Goal: Check status: Check status

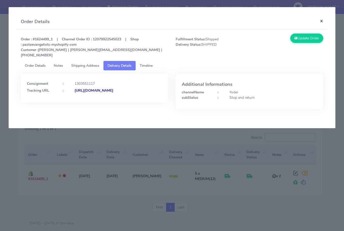
drag, startPoint x: 321, startPoint y: 21, endPoint x: 283, endPoint y: 41, distance: 43.4
click at [321, 21] on button "×" at bounding box center [321, 20] width 11 height 13
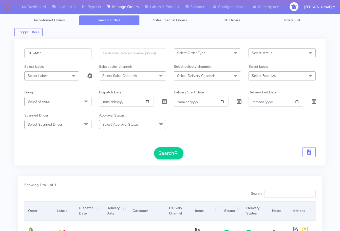
click at [48, 52] on input "1624499" at bounding box center [57, 52] width 67 height 9
paste input "19806"
type input "1619806"
click at [163, 153] on button "Search" at bounding box center [168, 153] width 29 height 12
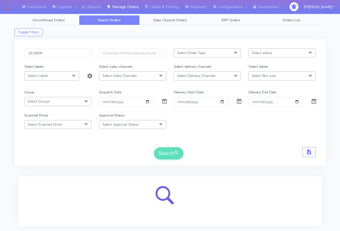
scroll to position [31, 0]
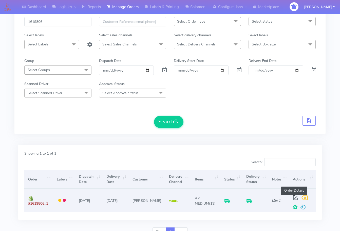
click at [294, 198] on span at bounding box center [295, 198] width 9 height 5
select select "5"
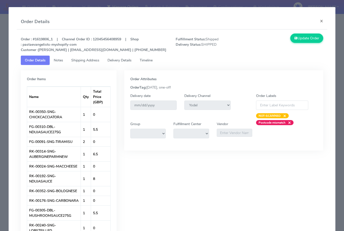
click at [86, 62] on span "Shipping Address" at bounding box center [85, 60] width 28 height 5
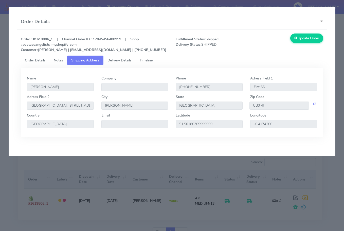
click at [112, 62] on span "Delivery Details" at bounding box center [119, 60] width 24 height 5
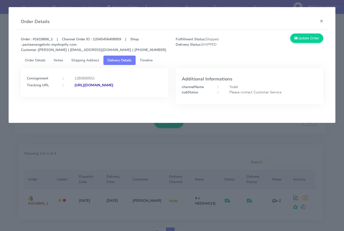
drag, startPoint x: 142, startPoint y: 97, endPoint x: 82, endPoint y: 104, distance: 60.4
click at [82, 104] on div "Consignment : 1283690551 Tracking URL : [URL][DOMAIN_NAME]" at bounding box center [94, 90] width 155 height 44
copy strong "JJD0002249960893005"
click at [322, 21] on button "×" at bounding box center [321, 20] width 11 height 13
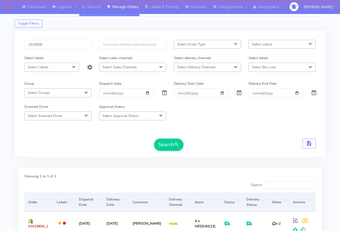
scroll to position [6, 0]
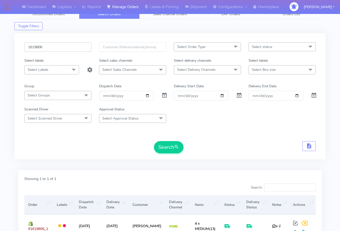
click at [68, 49] on input "1619806" at bounding box center [57, 46] width 67 height 9
paste input "24389"
type input "1624389"
click at [174, 149] on button "Search" at bounding box center [168, 147] width 29 height 12
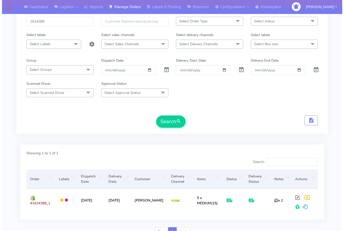
scroll to position [56, 0]
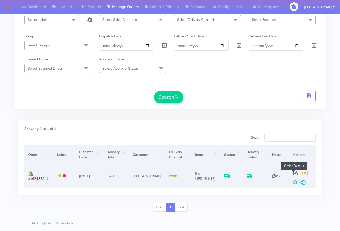
click at [293, 173] on span at bounding box center [295, 174] width 9 height 5
select select "5"
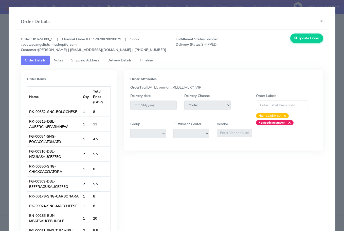
drag, startPoint x: 90, startPoint y: 60, endPoint x: 120, endPoint y: 61, distance: 29.7
click at [90, 60] on span "Shipping Address" at bounding box center [85, 60] width 28 height 5
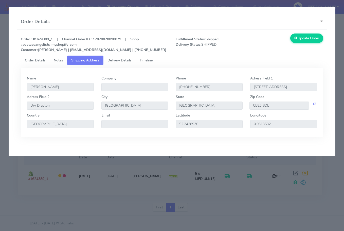
click at [121, 61] on span "Delivery Details" at bounding box center [119, 60] width 24 height 5
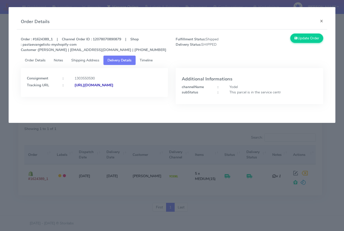
click at [148, 60] on span "Timeline" at bounding box center [146, 60] width 13 height 5
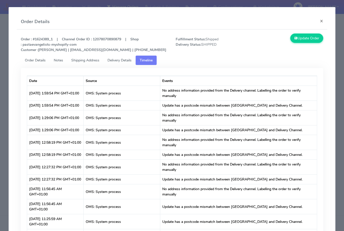
click at [115, 63] on link "Delivery Details" at bounding box center [119, 59] width 32 height 9
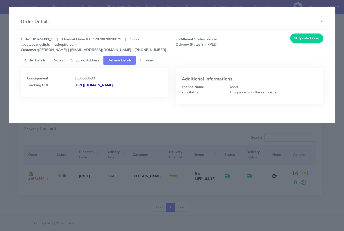
drag, startPoint x: 145, startPoint y: 97, endPoint x: 81, endPoint y: 100, distance: 64.2
click at [81, 97] on div "Consignment : 1303550590 Tracking URL : [URL][DOMAIN_NAME]" at bounding box center [94, 82] width 147 height 29
copy strong "JJD0002249960899090"
click at [130, 93] on div "Consignment : 1303550590 Tracking URL : [URL][DOMAIN_NAME]" at bounding box center [94, 82] width 147 height 29
drag, startPoint x: 135, startPoint y: 93, endPoint x: 82, endPoint y: 96, distance: 53.0
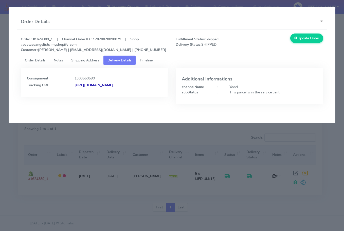
click at [82, 96] on div "Consignment : 1303550590 Tracking URL : [URL][DOMAIN_NAME]" at bounding box center [94, 82] width 147 height 29
copy strong "JJD0002249960899090"
drag, startPoint x: 51, startPoint y: 38, endPoint x: 36, endPoint y: 37, distance: 15.5
click at [36, 37] on strong "Order : #1624389_1 | Channel Order ID : 12078070890879 | Shop : pastaevangelist…" at bounding box center [93, 44] width 145 height 15
copy strong "1624389_"
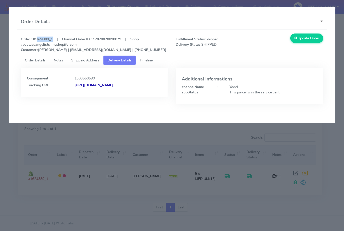
click at [325, 21] on button "×" at bounding box center [321, 20] width 11 height 13
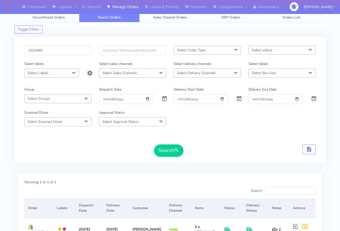
scroll to position [0, 0]
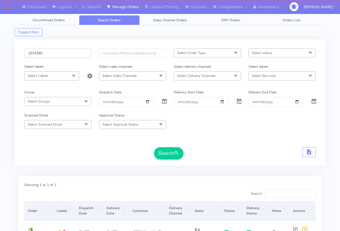
drag, startPoint x: 80, startPoint y: 50, endPoint x: 107, endPoint y: 98, distance: 54.6
click at [80, 50] on input "1624389" at bounding box center [57, 52] width 67 height 9
paste input "1987"
type input "1619879"
click at [168, 152] on button "Search" at bounding box center [168, 153] width 29 height 12
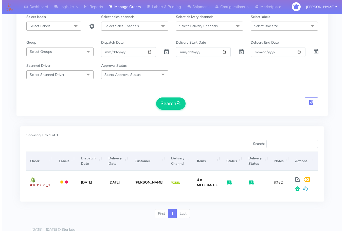
scroll to position [51, 0]
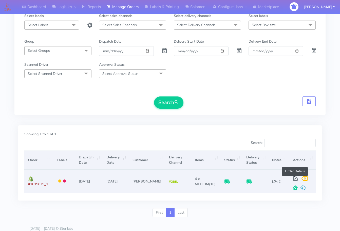
click at [295, 177] on span at bounding box center [295, 179] width 9 height 5
select select "5"
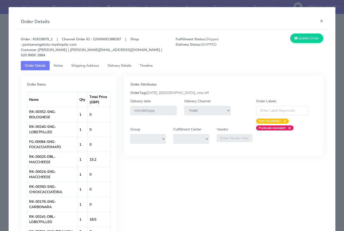
click at [87, 61] on link "Shipping Address" at bounding box center [85, 65] width 36 height 9
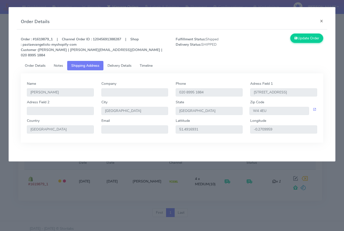
click at [115, 63] on span "Delivery Details" at bounding box center [119, 65] width 24 height 5
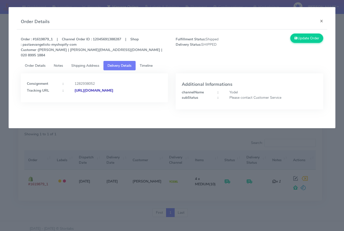
drag, startPoint x: 130, startPoint y: 95, endPoint x: 82, endPoint y: 101, distance: 48.7
click at [82, 101] on div "Consignment : 1282938052 Tracking URL : [URL][DOMAIN_NAME]" at bounding box center [94, 87] width 147 height 29
copy strong "JJD0002249960891899"
